Goal: Information Seeking & Learning: Understand process/instructions

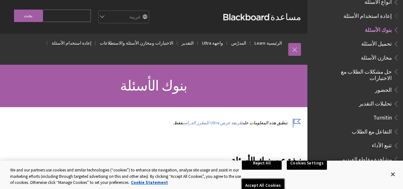
click at [272, 179] on button "Accept All Cookies" at bounding box center [263, 185] width 42 height 13
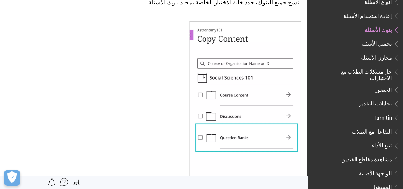
scroll to position [2996, 0]
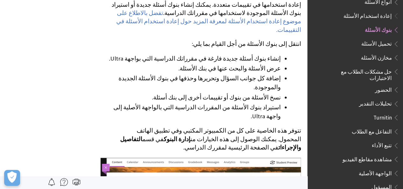
scroll to position [191, 0]
